Goal: Find specific page/section: Find specific page/section

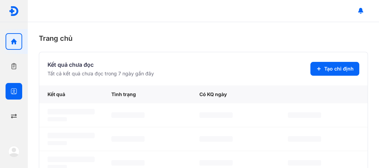
drag, startPoint x: 14, startPoint y: 90, endPoint x: 25, endPoint y: 82, distance: 14.1
click at [14, 90] on icon "button" at bounding box center [13, 91] width 7 height 7
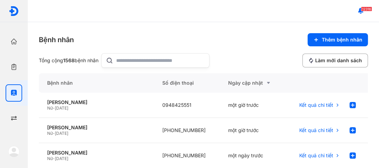
click at [125, 60] on input "text" at bounding box center [160, 61] width 89 height 14
type input "**********"
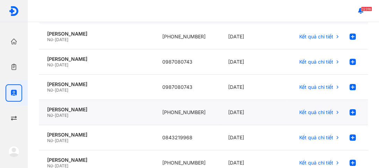
scroll to position [83, 0]
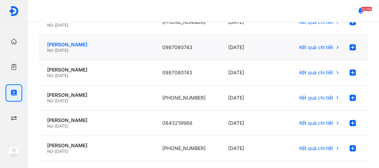
click at [79, 45] on div "[PERSON_NAME]" at bounding box center [96, 45] width 98 height 6
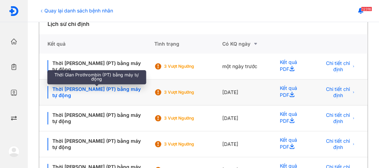
scroll to position [112, 0]
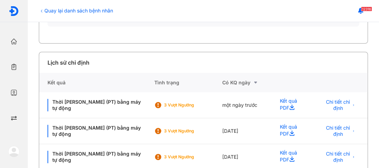
click at [42, 10] on icon at bounding box center [41, 11] width 1 height 3
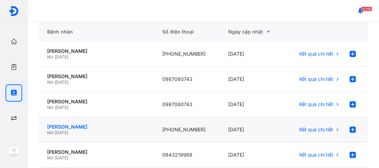
scroll to position [55, 0]
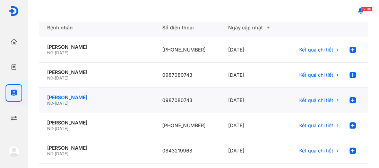
click at [73, 98] on div "[PERSON_NAME]" at bounding box center [96, 98] width 98 height 6
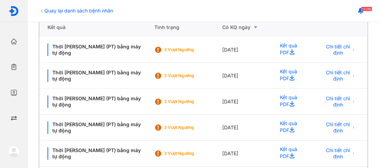
scroll to position [168, 0]
